Goal: Task Accomplishment & Management: Manage account settings

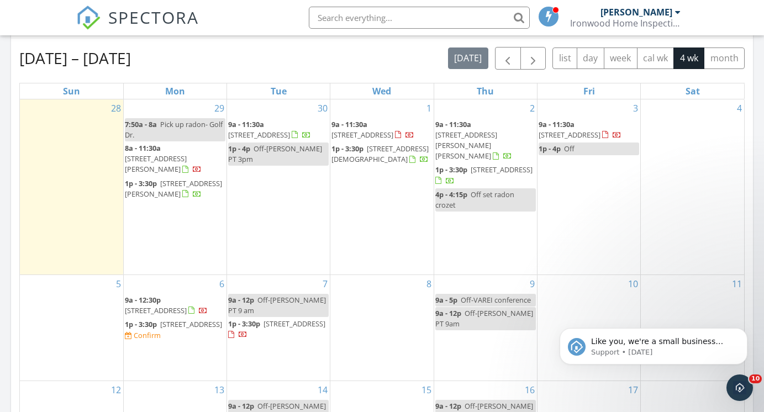
scroll to position [573, 0]
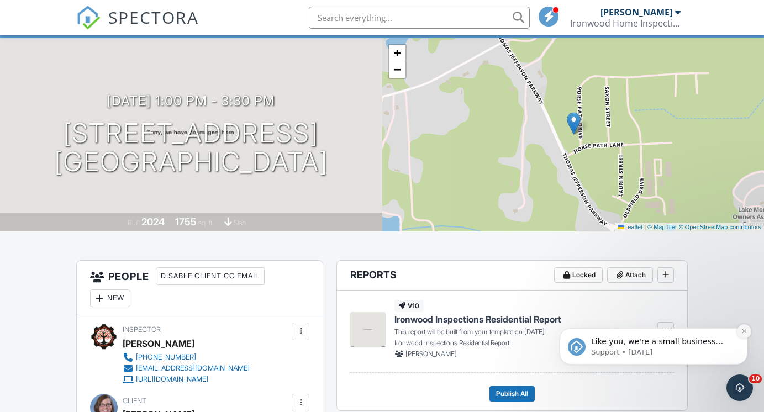
click at [745, 333] on icon "Dismiss notification" at bounding box center [744, 331] width 4 height 4
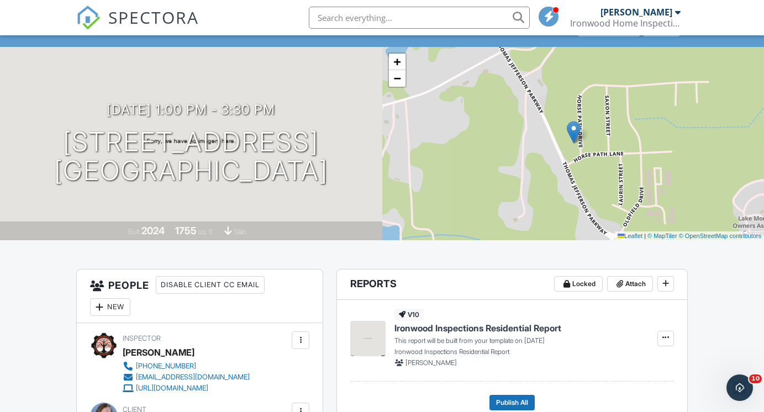
scroll to position [3, 0]
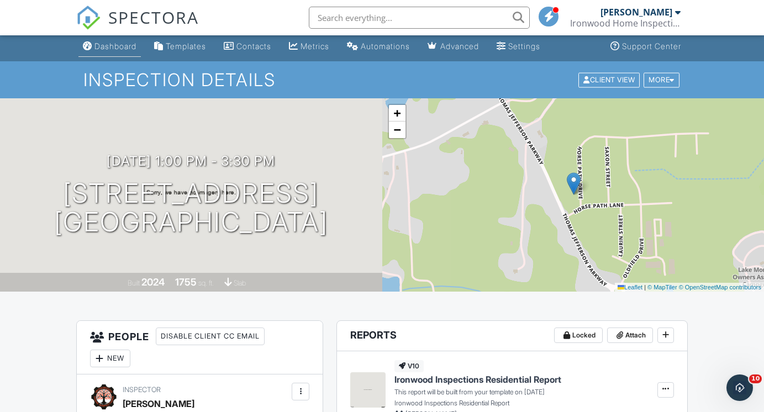
click at [122, 45] on div "Dashboard" at bounding box center [115, 45] width 42 height 9
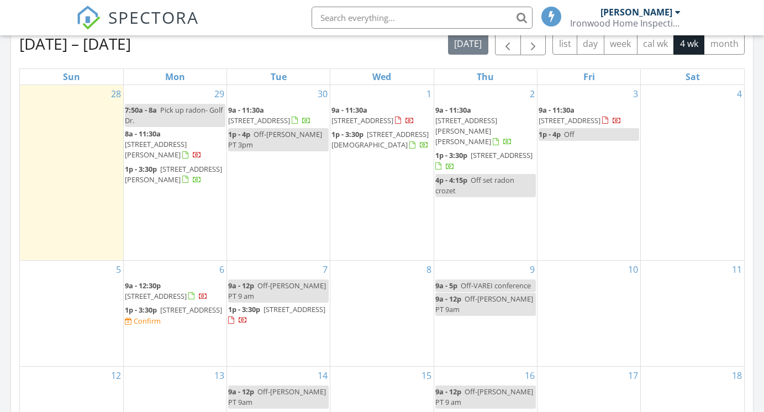
scroll to position [670, 0]
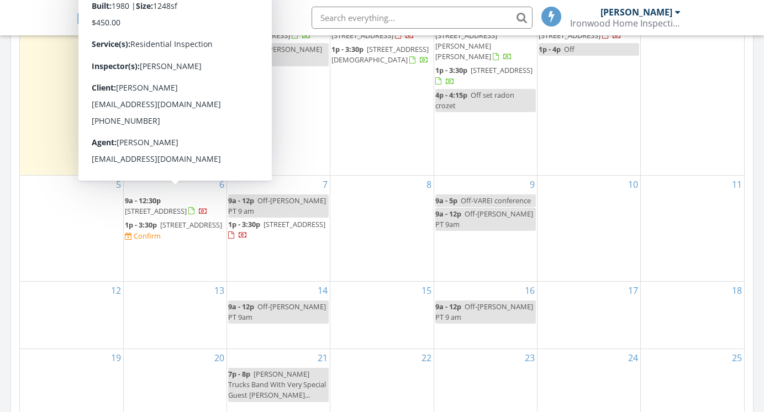
click at [160, 220] on span "[STREET_ADDRESS]" at bounding box center [191, 225] width 62 height 10
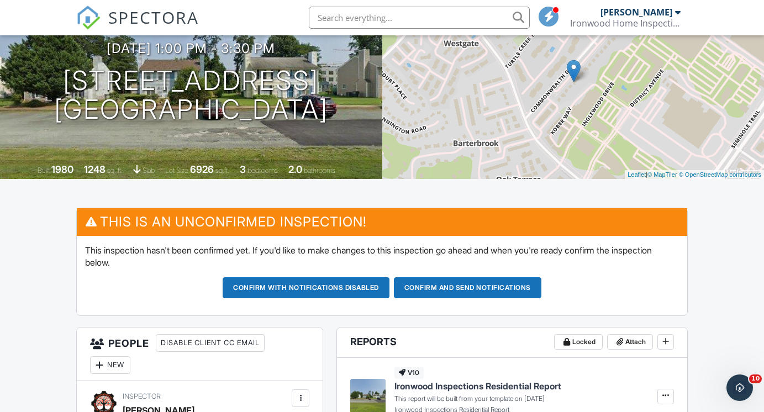
scroll to position [117, 0]
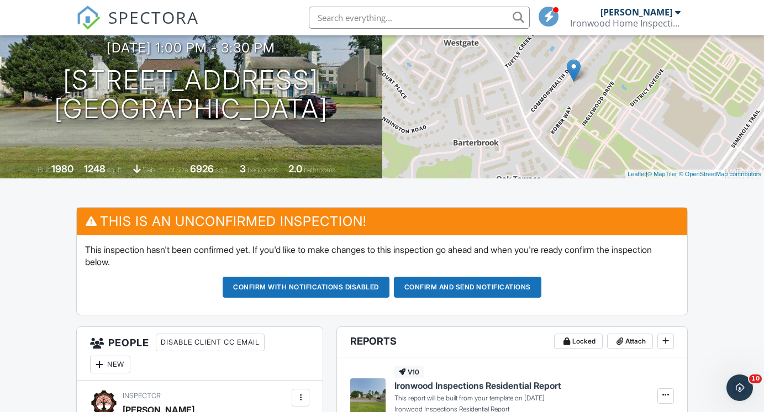
click at [482, 286] on button "Confirm and send notifications" at bounding box center [467, 287] width 147 height 21
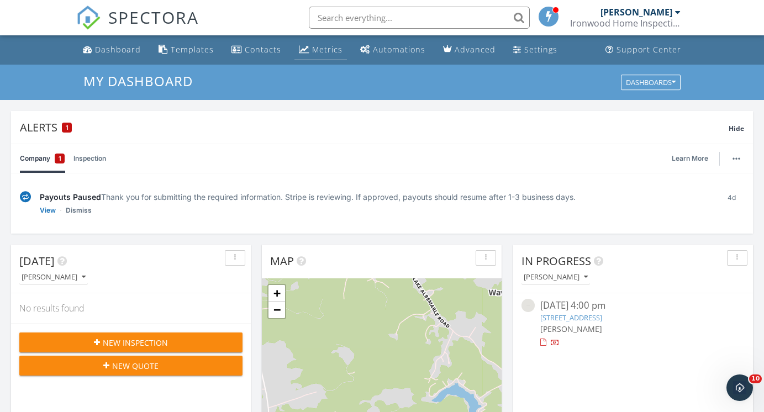
click at [327, 45] on div "Metrics" at bounding box center [327, 49] width 30 height 10
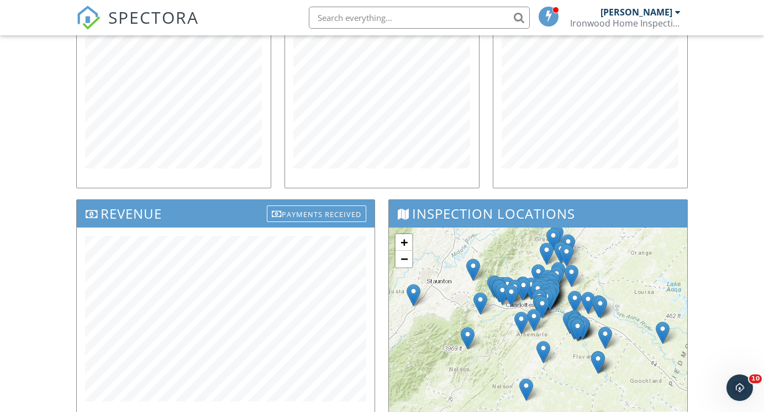
scroll to position [215, 0]
